Goal: Task Accomplishment & Management: Use online tool/utility

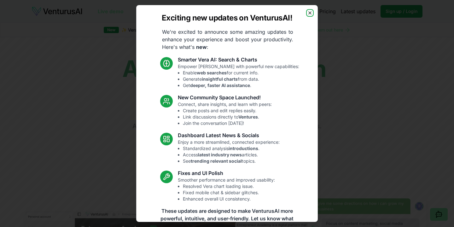
click at [308, 13] on icon "button" at bounding box center [309, 12] width 5 height 5
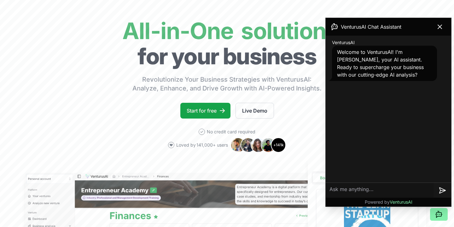
scroll to position [68, 0]
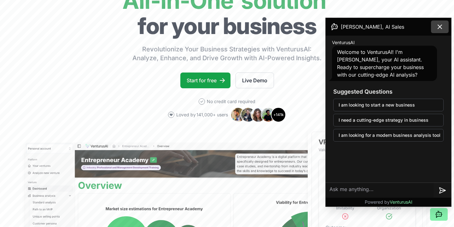
click at [443, 24] on icon at bounding box center [440, 27] width 8 height 8
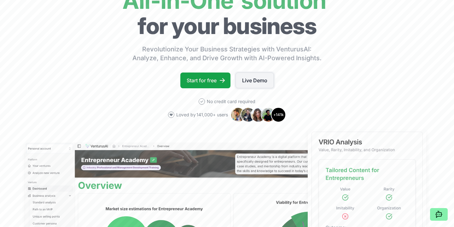
click at [250, 81] on link "Live Demo" at bounding box center [255, 81] width 38 height 16
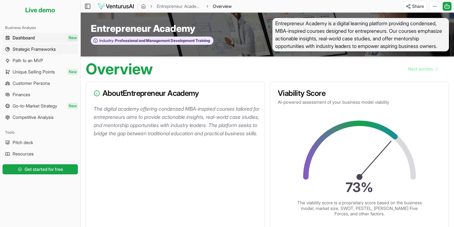
click at [59, 51] on link "Strategic Frameworks" at bounding box center [40, 49] width 75 height 10
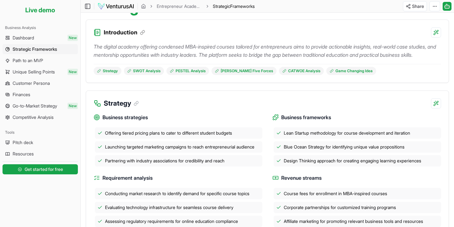
scroll to position [67, 0]
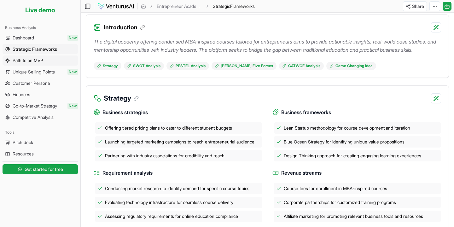
click at [52, 61] on link "Path to an MVP" at bounding box center [40, 61] width 75 height 10
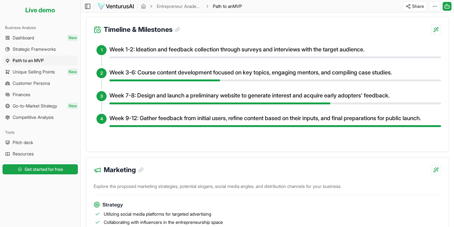
scroll to position [237, 0]
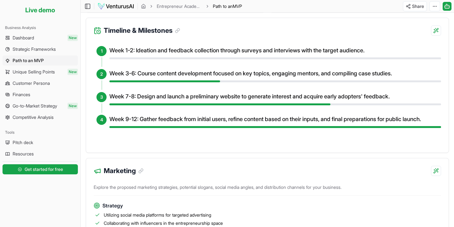
click at [189, 55] on h4 "Week 1-2: Ideation and feedback collection through surveys and interviews with …" at bounding box center [275, 50] width 332 height 9
click at [187, 78] on h4 "Week 3-6: Course content development focused on key topics, engaging mentors, a…" at bounding box center [275, 73] width 332 height 9
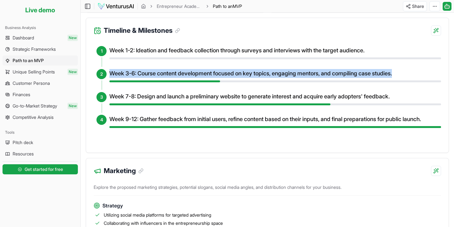
click at [187, 78] on h4 "Week 3-6: Course content development focused on key topics, engaging mentors, a…" at bounding box center [275, 73] width 332 height 9
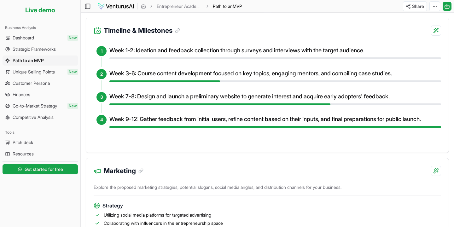
click at [190, 101] on h4 "Week 7-8: Design and launch a preliminary website to generate interest and acqu…" at bounding box center [275, 96] width 332 height 9
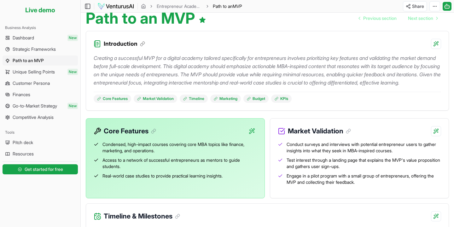
scroll to position [0, 0]
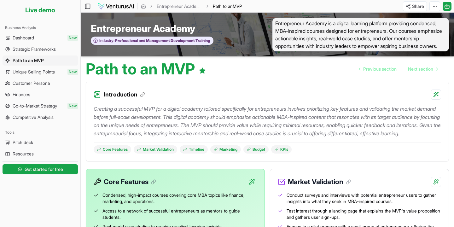
click at [205, 95] on div "Introduction" at bounding box center [267, 91] width 363 height 18
click at [47, 83] on span "Customer Persona" at bounding box center [31, 83] width 37 height 6
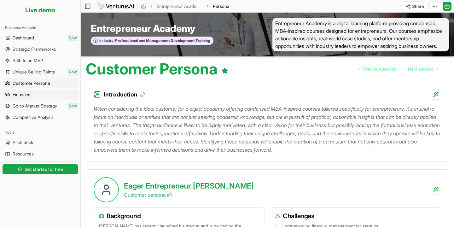
click at [46, 92] on link "Finances" at bounding box center [40, 95] width 75 height 10
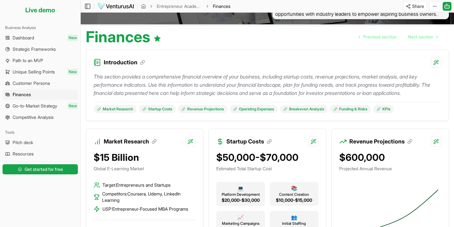
scroll to position [42, 0]
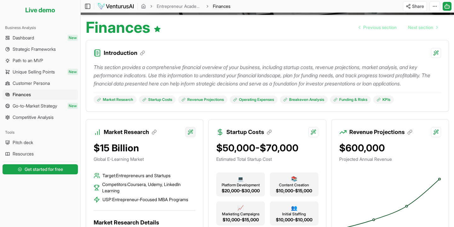
click at [192, 147] on html "Live demo Platform Your ventures Analyze new venture Business Analysis Dashboar…" at bounding box center [227, 71] width 454 height 227
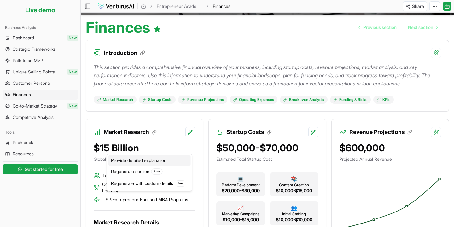
click at [160, 161] on div "Provide detailed explanation" at bounding box center [149, 160] width 82 height 10
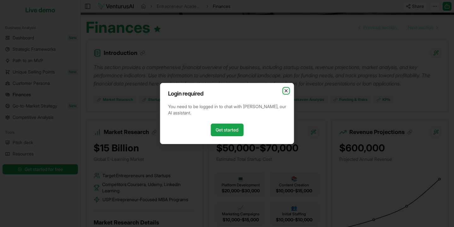
click at [287, 91] on icon "button" at bounding box center [286, 90] width 5 height 5
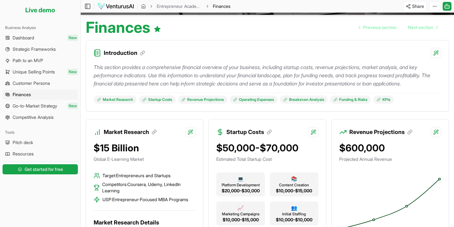
scroll to position [0, 0]
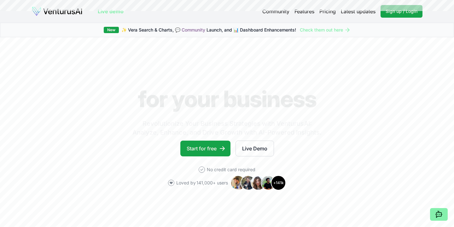
scroll to position [68, 0]
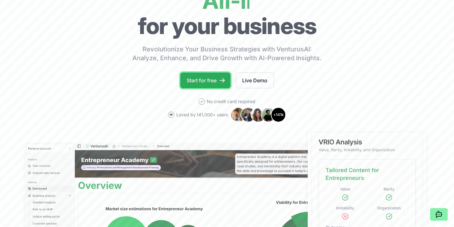
click at [204, 83] on link "Start for free" at bounding box center [205, 81] width 50 height 16
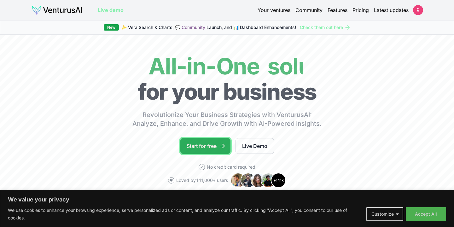
click at [185, 144] on link "Start for free" at bounding box center [205, 146] width 50 height 16
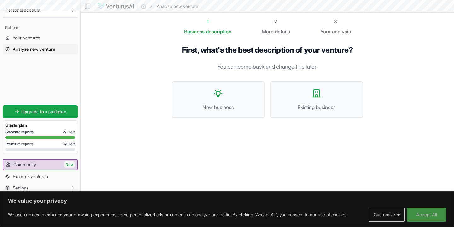
click at [415, 216] on button "Accept All" at bounding box center [426, 215] width 39 height 14
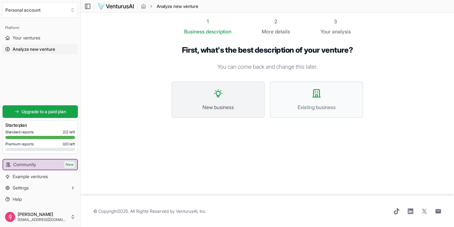
click at [221, 93] on icon at bounding box center [218, 93] width 10 height 10
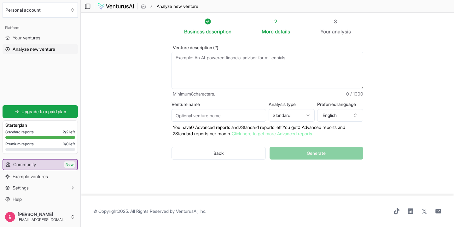
click at [211, 61] on textarea "Venture description (*)" at bounding box center [268, 70] width 192 height 37
type textarea "C"
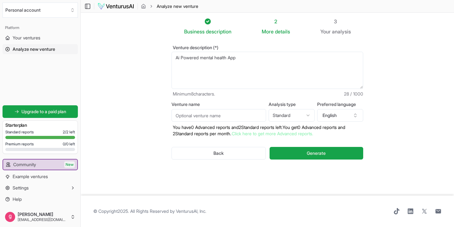
type textarea "Ai Powered mental health App"
click at [219, 112] on input "Venture name" at bounding box center [219, 115] width 95 height 13
type input "[DOMAIN_NAME]"
click at [293, 117] on html "We value your privacy We use cookies to enhance your browsing experience, serve…" at bounding box center [227, 113] width 454 height 227
select select "advanced"
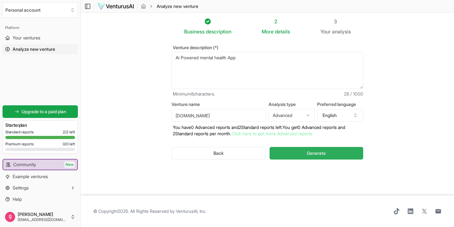
click at [314, 150] on span "Generate" at bounding box center [316, 153] width 19 height 6
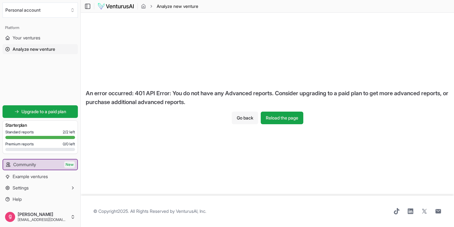
click at [246, 116] on button "Go back" at bounding box center [245, 118] width 26 height 13
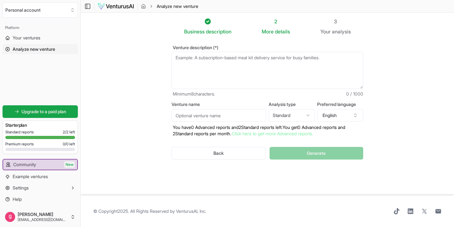
click at [299, 121] on body "We value your privacy We use cookies to enhance your browsing experience, serve…" at bounding box center [227, 113] width 454 height 227
click at [244, 67] on textarea "Venture description (*)" at bounding box center [268, 70] width 192 height 37
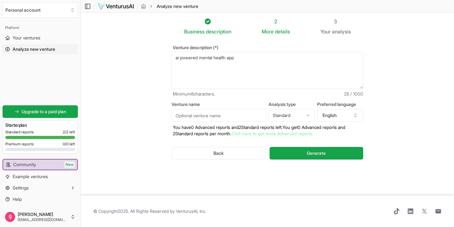
type textarea "ai powered mental health app"
click at [214, 117] on input "Venture name" at bounding box center [219, 115] width 95 height 13
click at [292, 151] on button "Generate" at bounding box center [317, 153] width 94 height 13
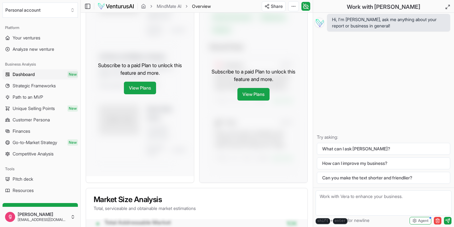
scroll to position [363, 0]
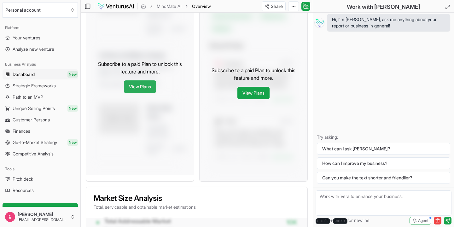
click at [141, 93] on link "View Plans" at bounding box center [140, 86] width 32 height 13
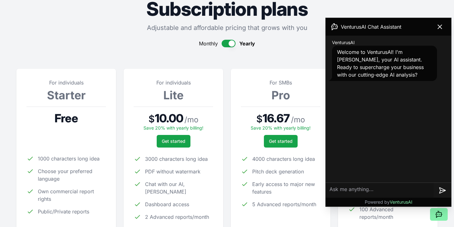
scroll to position [72, 0]
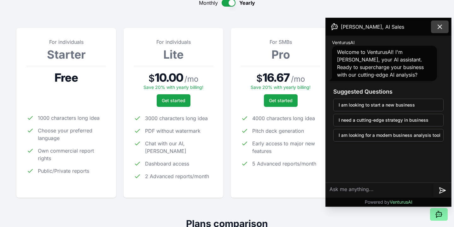
click at [443, 30] on icon at bounding box center [440, 27] width 8 height 8
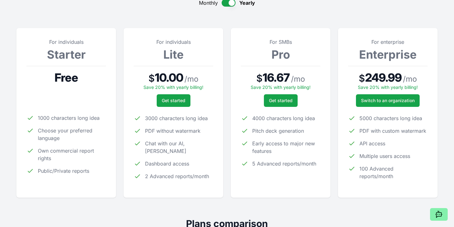
click at [397, 156] on span "Multiple users access" at bounding box center [384, 156] width 51 height 8
click at [394, 172] on span "100 Advanced reports/month" at bounding box center [393, 172] width 68 height 15
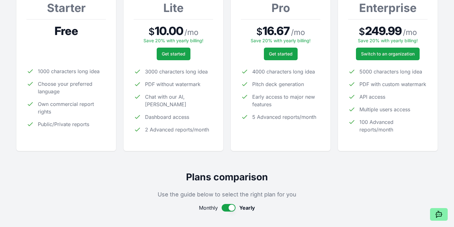
scroll to position [0, 0]
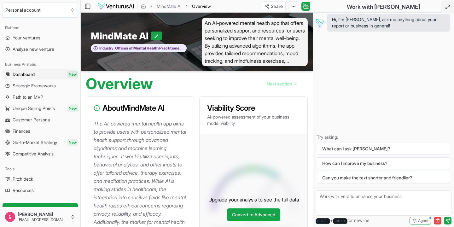
click at [447, 7] on icon at bounding box center [447, 6] width 5 height 5
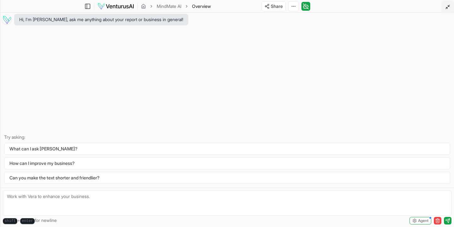
click at [447, 7] on icon at bounding box center [447, 6] width 5 height 5
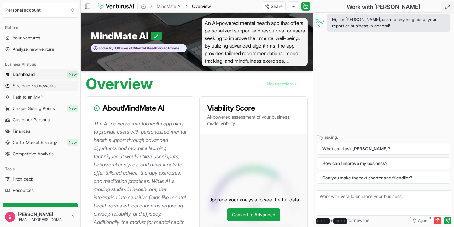
click at [41, 86] on span "Strategic Frameworks" at bounding box center [34, 86] width 43 height 6
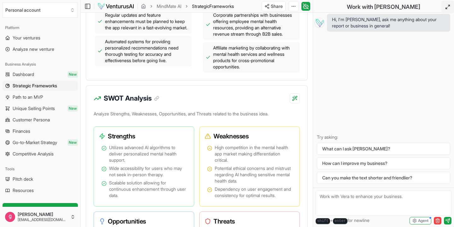
scroll to position [417, 0]
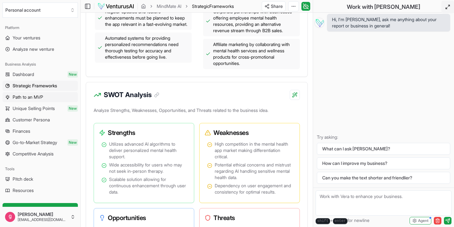
click at [55, 98] on link "Path to an MVP" at bounding box center [40, 97] width 75 height 10
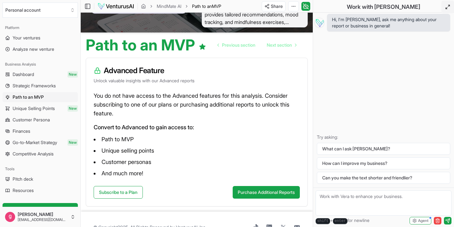
scroll to position [55, 0]
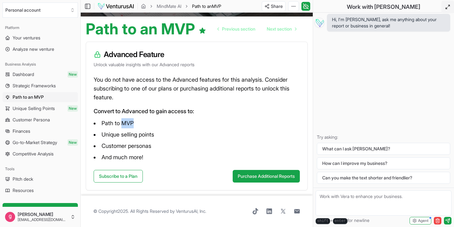
drag, startPoint x: 135, startPoint y: 123, endPoint x: 123, endPoint y: 123, distance: 11.4
click at [123, 123] on li "Path to MVP" at bounding box center [197, 123] width 206 height 10
click at [51, 111] on span "Unique Selling Points" at bounding box center [34, 108] width 42 height 6
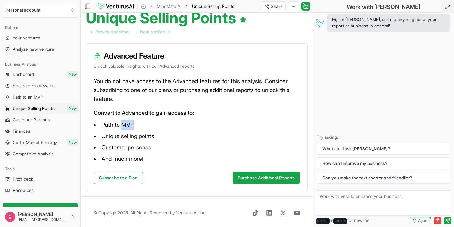
scroll to position [67, 0]
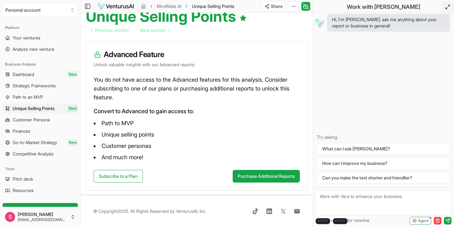
click at [137, 149] on li "Customer personas" at bounding box center [197, 146] width 206 height 10
click at [54, 117] on link "Customer Persona" at bounding box center [40, 120] width 75 height 10
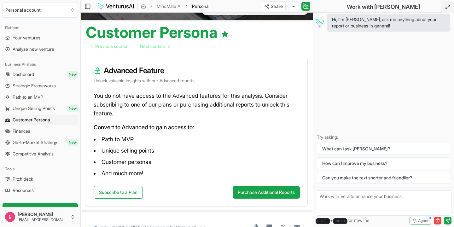
scroll to position [55, 0]
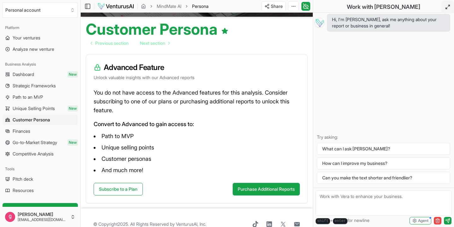
click at [63, 145] on link "Go-to-Market Strategy New" at bounding box center [40, 142] width 75 height 10
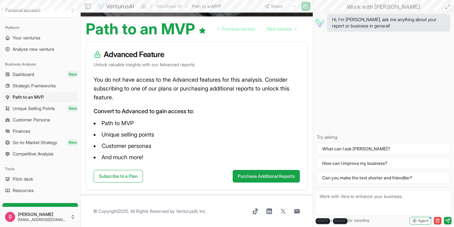
scroll to position [55, 0]
